Goal: Information Seeking & Learning: Find specific fact

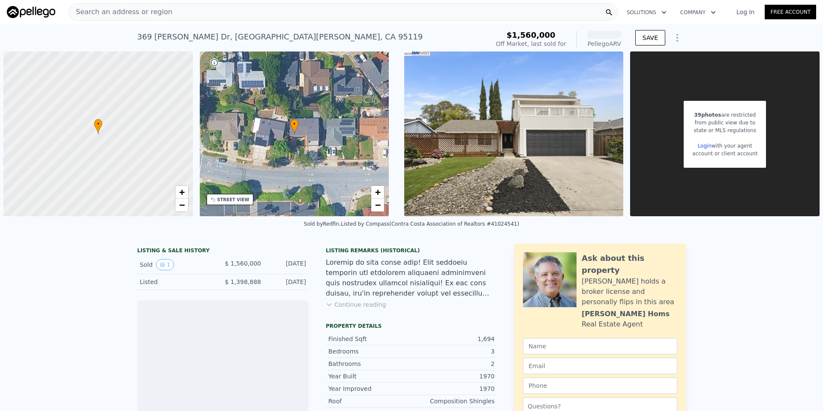
scroll to position [14, 0]
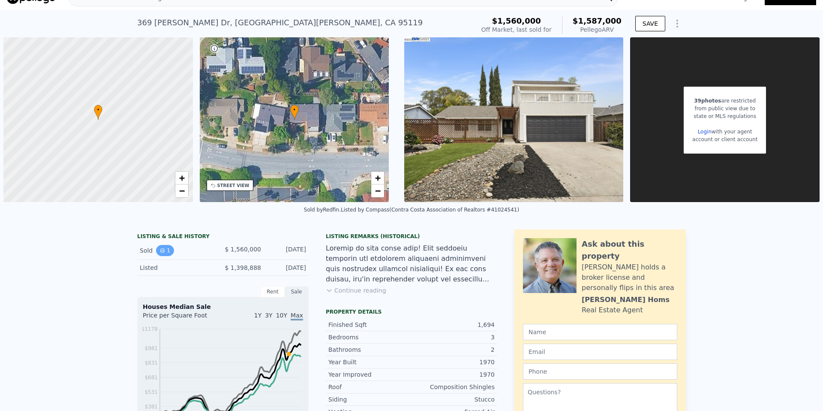
click at [168, 249] on button "1" at bounding box center [165, 250] width 18 height 11
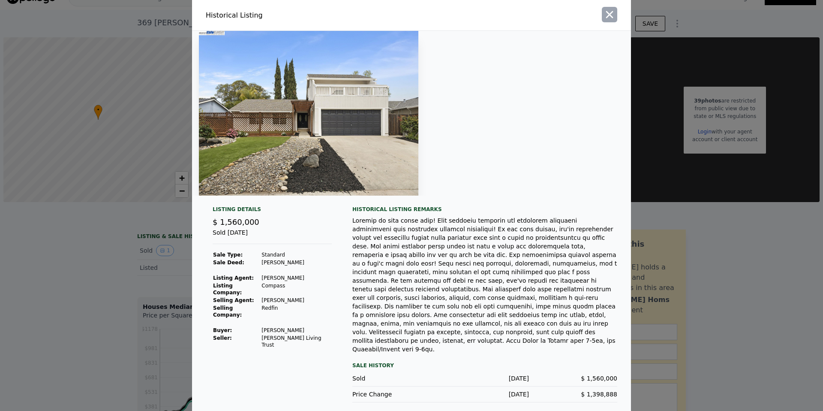
click at [611, 21] on icon "button" at bounding box center [610, 15] width 12 height 12
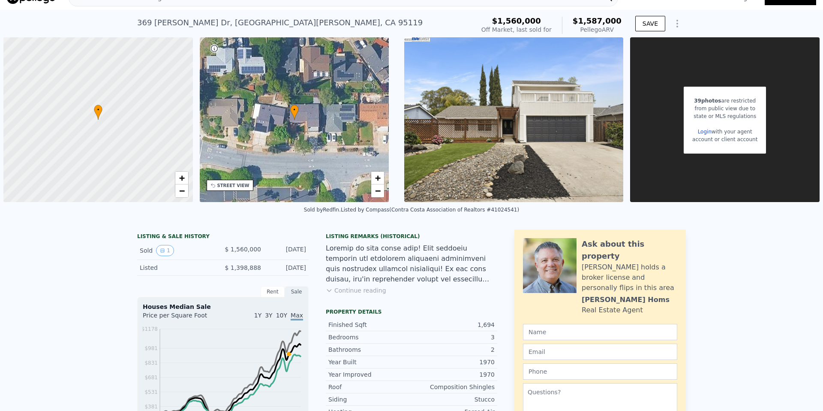
scroll to position [0, 0]
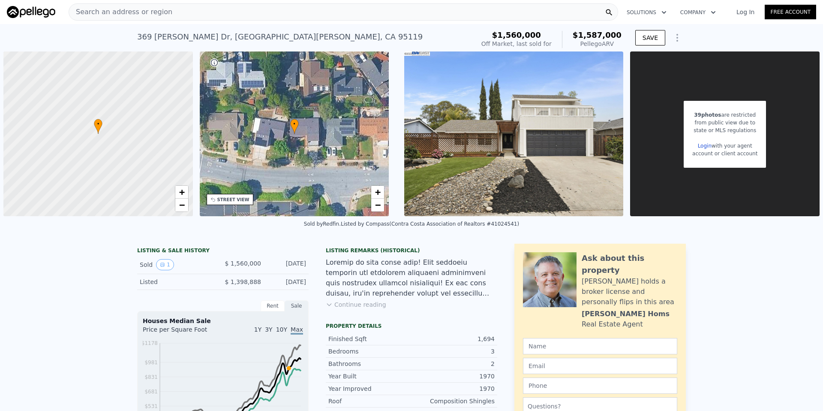
click at [183, 10] on div "Search an address or region" at bounding box center [344, 11] width 550 height 17
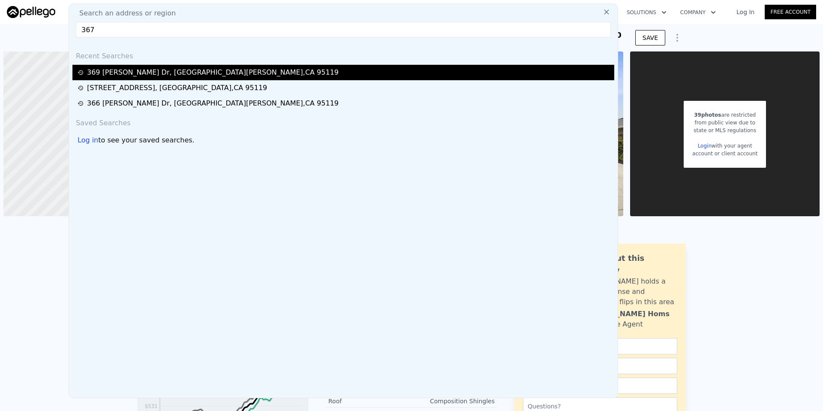
click at [113, 79] on div "[STREET_ADDRESS][PERSON_NAME]" at bounding box center [343, 72] width 542 height 15
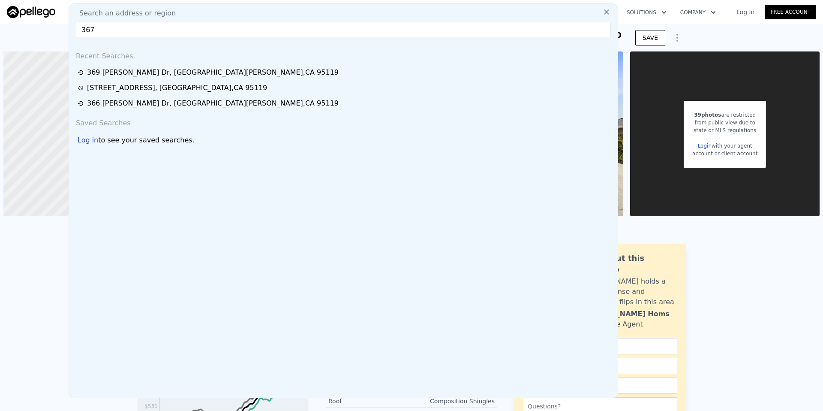
click at [105, 31] on input "367" at bounding box center [343, 29] width 535 height 15
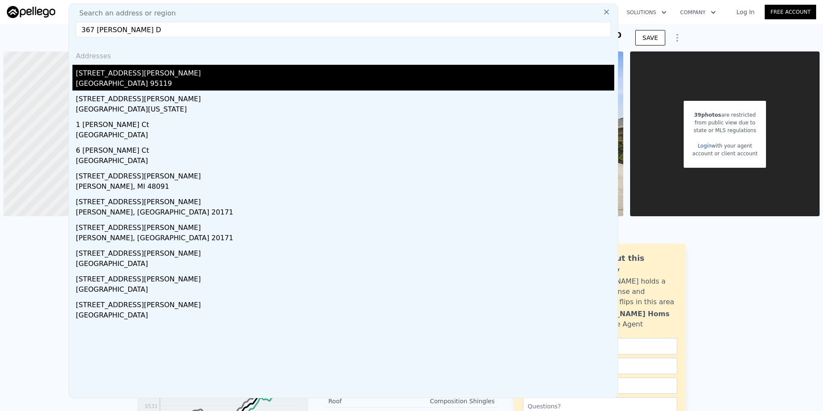
type input "367 [PERSON_NAME] D"
click at [144, 81] on div "[GEOGRAPHIC_DATA] 95119" at bounding box center [345, 84] width 539 height 12
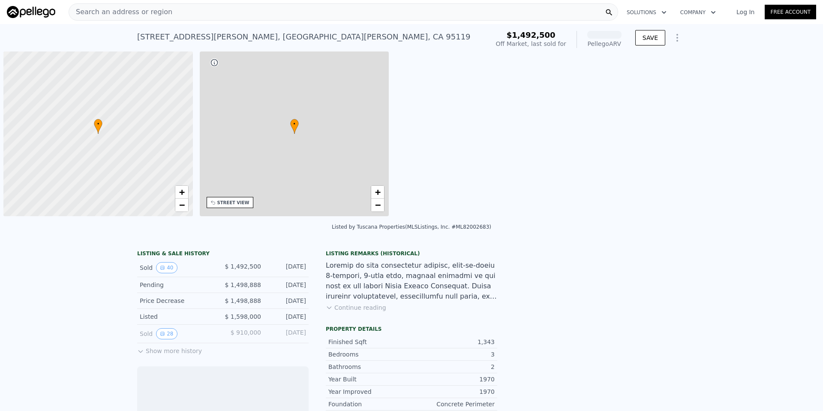
scroll to position [0, 3]
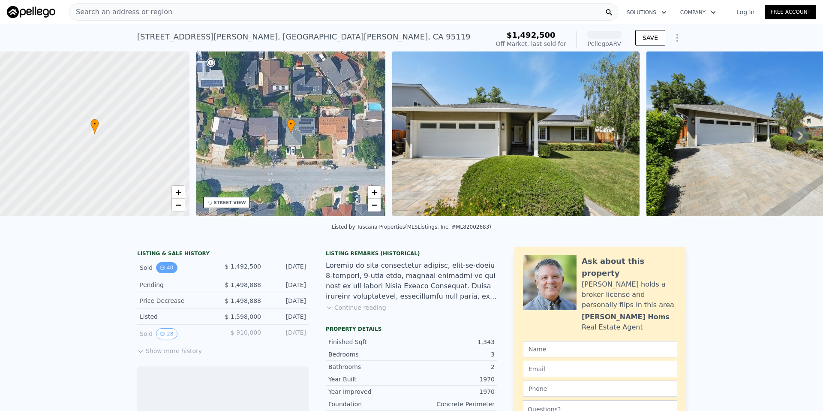
click at [163, 270] on button "40" at bounding box center [166, 267] width 21 height 11
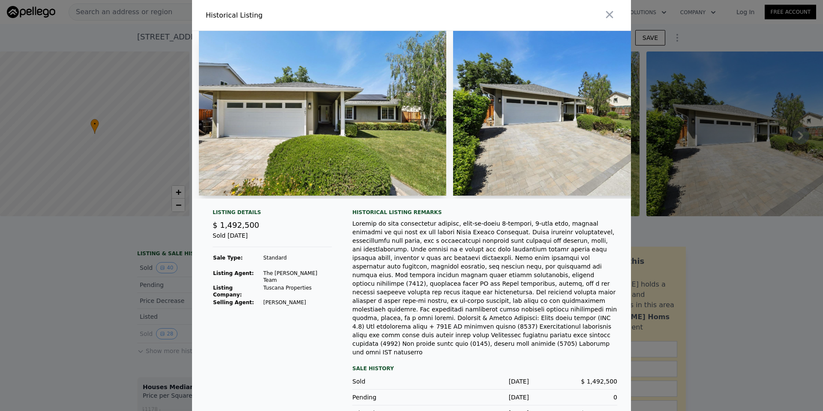
click at [97, 264] on div at bounding box center [411, 205] width 823 height 411
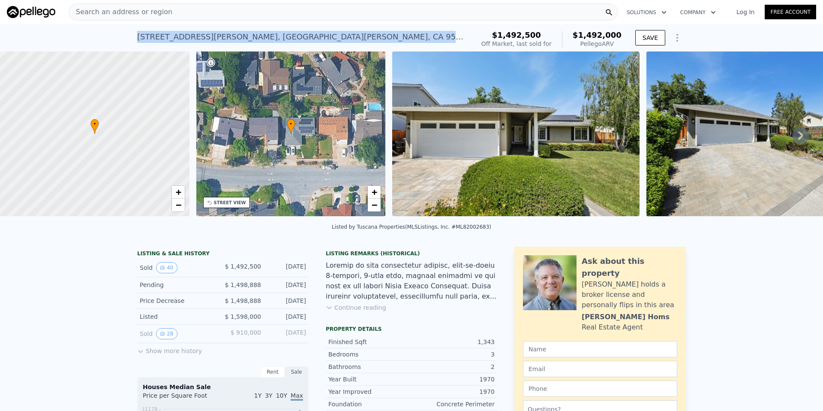
drag, startPoint x: 138, startPoint y: 35, endPoint x: 266, endPoint y: 36, distance: 128.2
click at [266, 36] on div "[STREET_ADDRESS][PERSON_NAME] Sold [DATE] for $1.492m (~ARV $1.492m )" at bounding box center [304, 39] width 334 height 24
copy div "[STREET_ADDRESS][PERSON_NAME]"
click at [439, 173] on img at bounding box center [515, 133] width 247 height 165
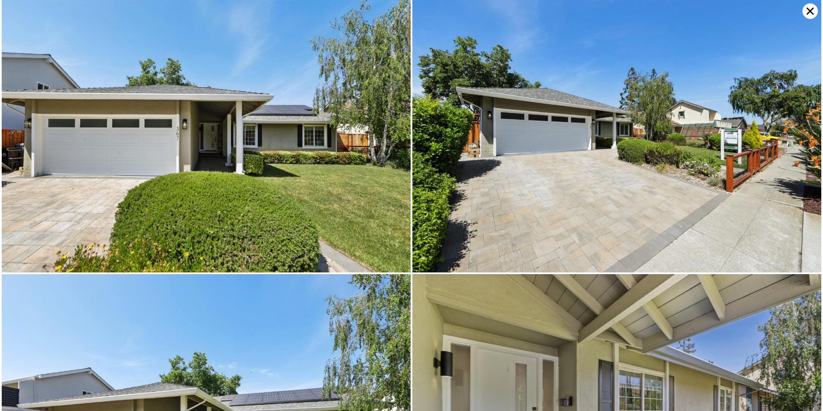
click at [457, 175] on img at bounding box center [617, 136] width 409 height 272
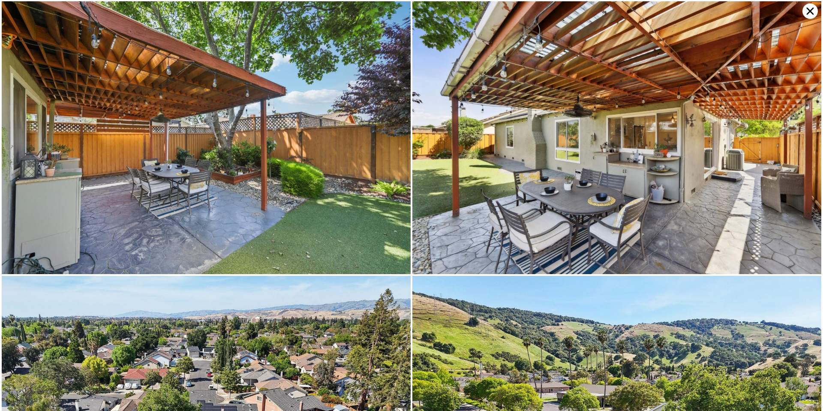
scroll to position [2742, 0]
